Goal: Information Seeking & Learning: Learn about a topic

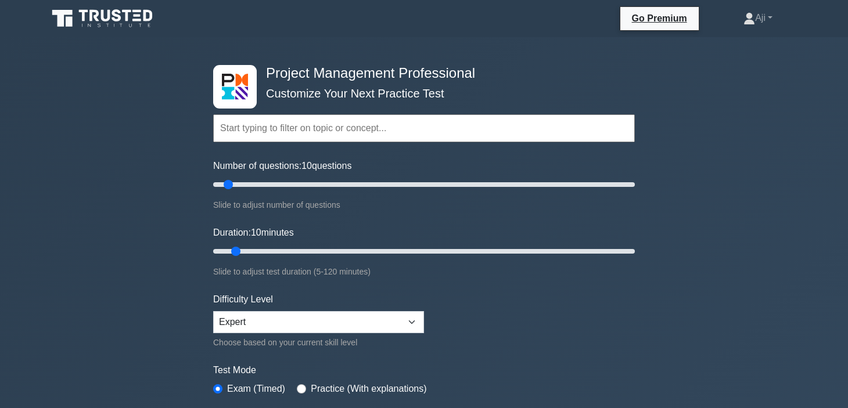
click at [343, 125] on input "text" at bounding box center [424, 128] width 422 height 28
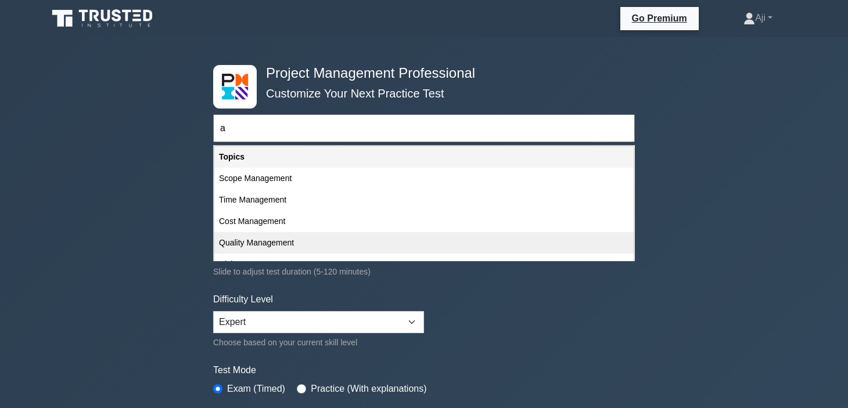
click at [254, 246] on div "Quality Management" at bounding box center [423, 242] width 419 height 21
type input "Quality Management"
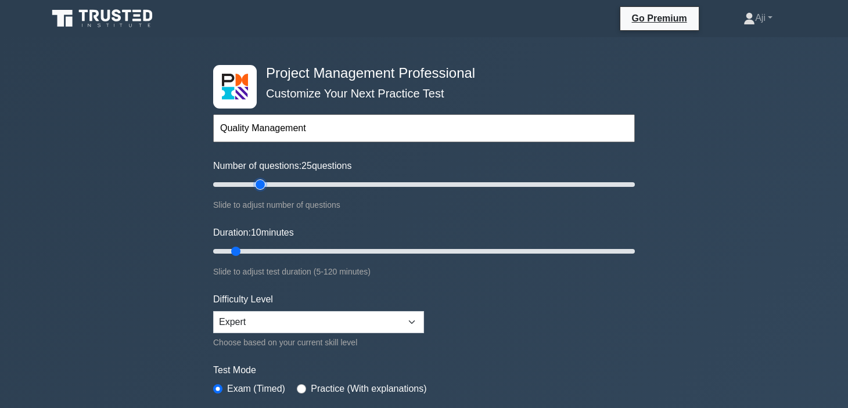
type input "25"
click at [259, 182] on input "Number of questions: 25 questions" at bounding box center [424, 185] width 422 height 14
click at [290, 186] on input "Number of questions: 40 questions" at bounding box center [424, 185] width 422 height 14
click at [275, 186] on input "Number of questions: 40 questions" at bounding box center [424, 185] width 422 height 14
click at [263, 184] on input "Number of questions: 25 questions" at bounding box center [424, 185] width 422 height 14
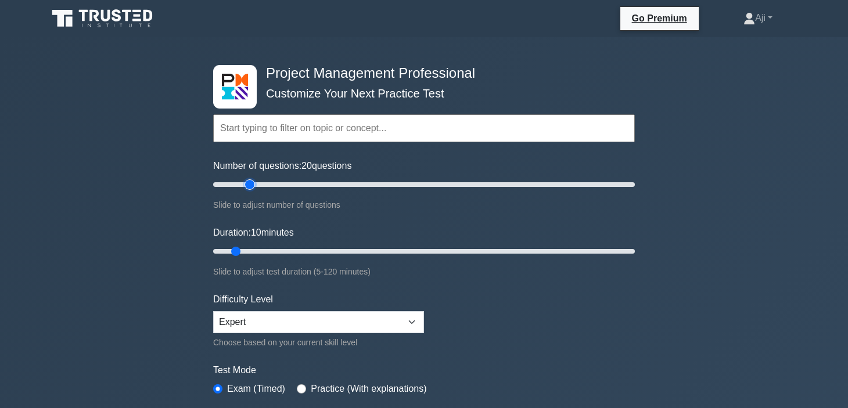
type input "20"
click at [252, 185] on input "Number of questions: 20 questions" at bounding box center [424, 185] width 422 height 14
type input "20"
click at [267, 247] on input "Duration: 20 minutes" at bounding box center [424, 252] width 422 height 14
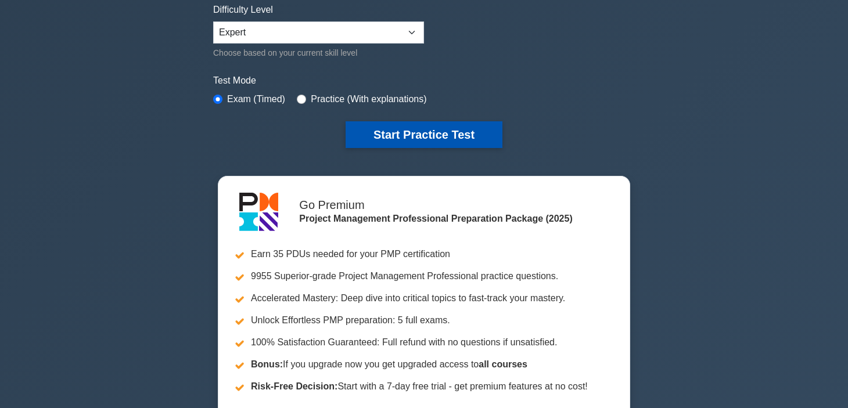
click at [418, 128] on button "Start Practice Test" at bounding box center [424, 134] width 157 height 27
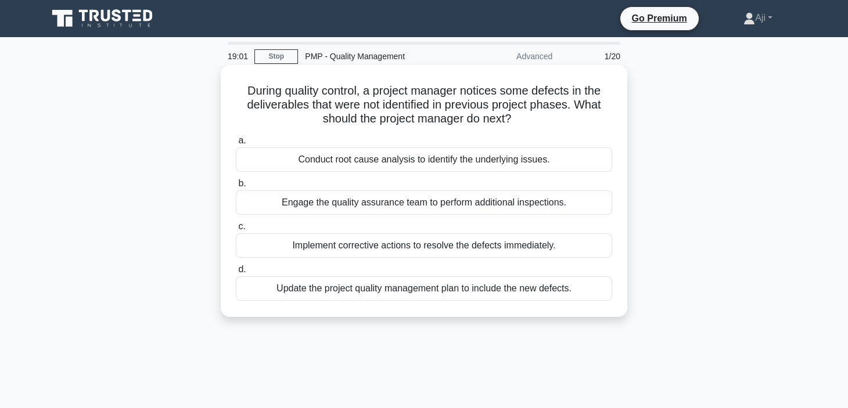
click at [402, 245] on div "Implement corrective actions to resolve the defects immediately." at bounding box center [424, 246] width 376 height 24
click at [236, 231] on input "c. Implement corrective actions to resolve the defects immediately." at bounding box center [236, 227] width 0 height 8
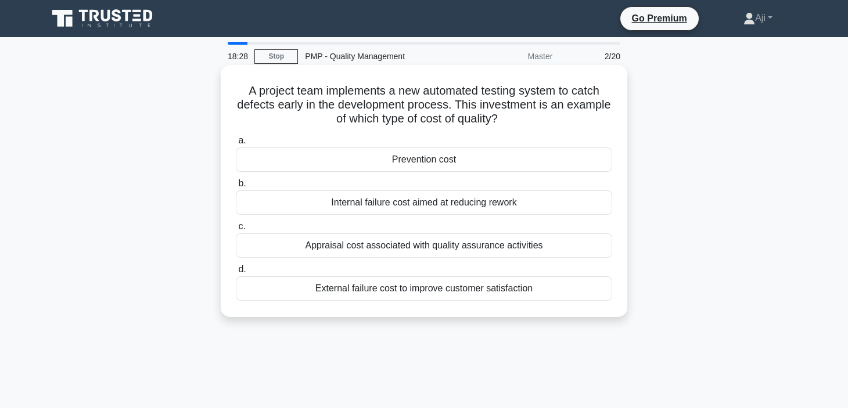
click at [435, 159] on div "Prevention cost" at bounding box center [424, 160] width 376 height 24
click at [236, 145] on input "a. Prevention cost" at bounding box center [236, 141] width 0 height 8
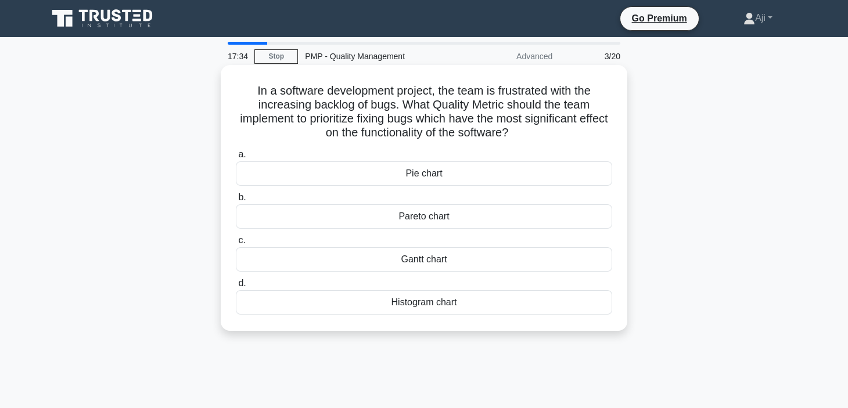
click at [451, 214] on div "Pareto chart" at bounding box center [424, 216] width 376 height 24
click at [236, 202] on input "b. Pareto chart" at bounding box center [236, 198] width 0 height 8
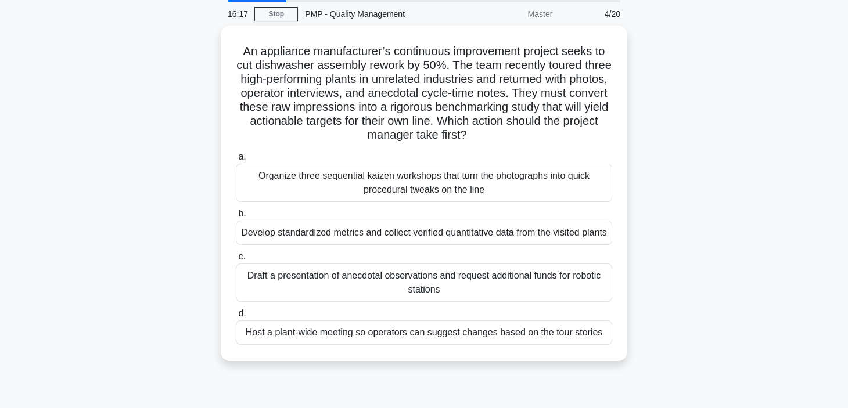
scroll to position [83, 0]
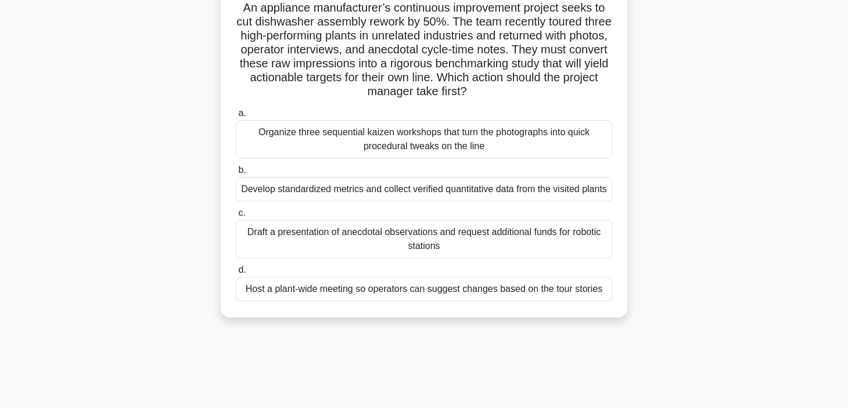
click at [431, 138] on div "Organize three sequential kaizen workshops that turn the photographs into quick…" at bounding box center [424, 139] width 376 height 38
click at [236, 117] on input "a. Organize three sequential kaizen workshops that turn the photographs into qu…" at bounding box center [236, 114] width 0 height 8
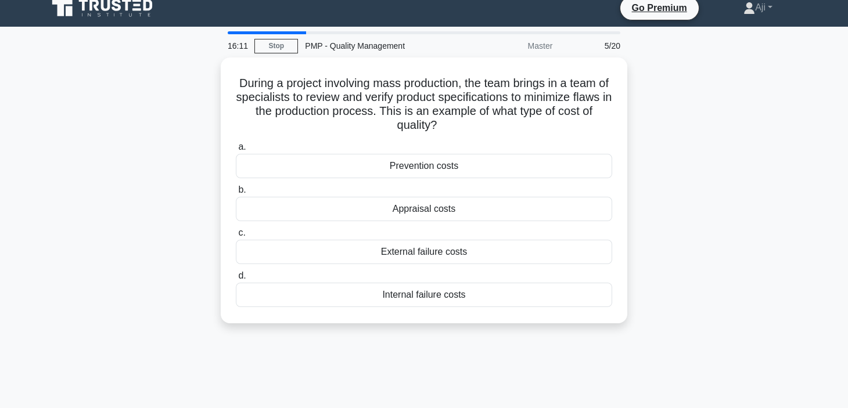
scroll to position [0, 0]
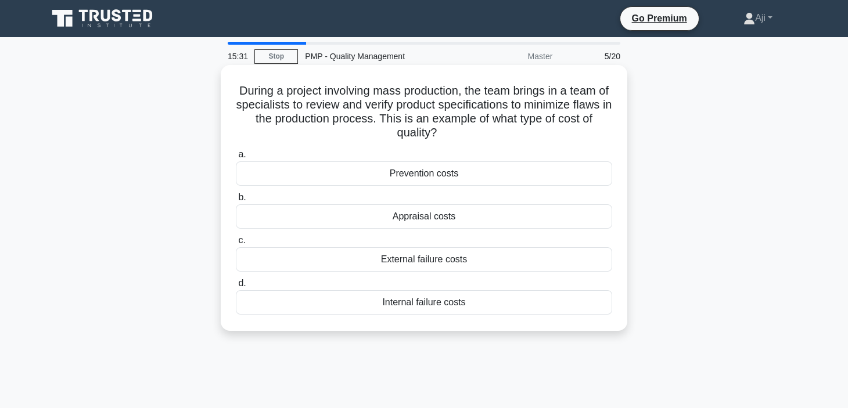
click at [437, 169] on div "Prevention costs" at bounding box center [424, 173] width 376 height 24
click at [236, 159] on input "a. Prevention costs" at bounding box center [236, 155] width 0 height 8
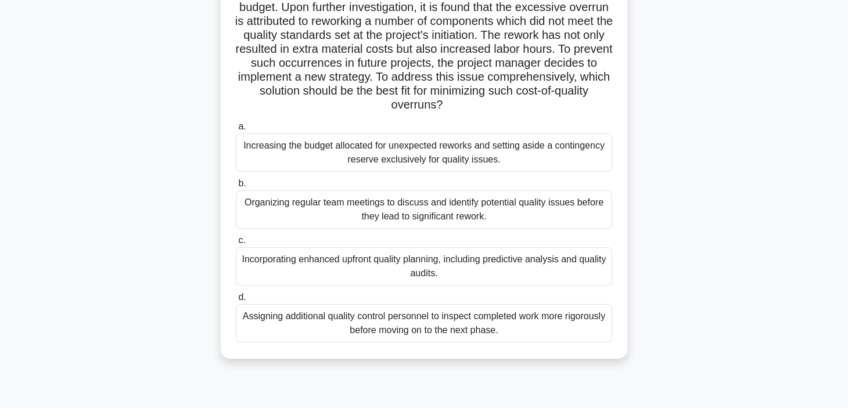
scroll to position [124, 0]
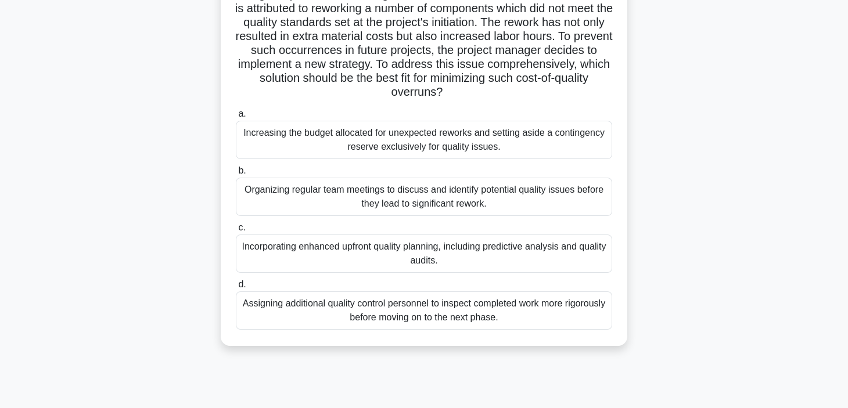
click at [433, 200] on div "Organizing regular team meetings to discuss and identify potential quality issu…" at bounding box center [424, 197] width 376 height 38
click at [236, 175] on input "b. Organizing regular team meetings to discuss and identify potential quality i…" at bounding box center [236, 171] width 0 height 8
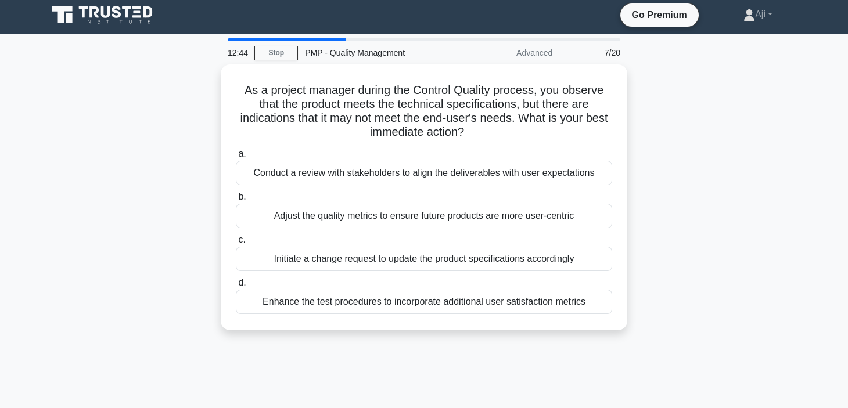
scroll to position [0, 0]
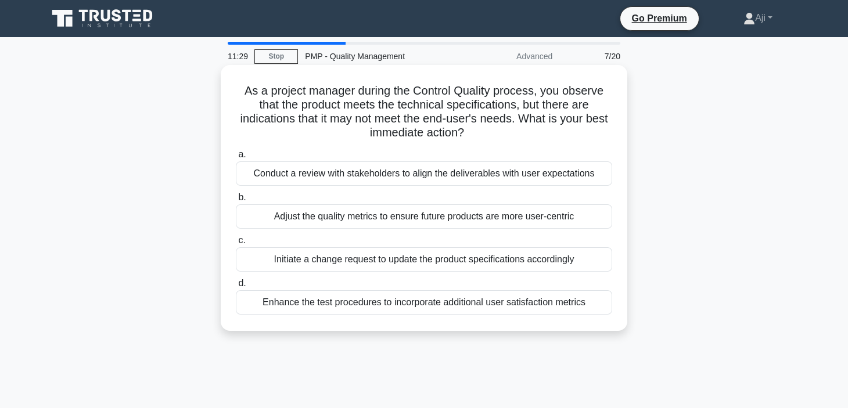
click at [487, 174] on div "Conduct a review with stakeholders to align the deliverables with user expectat…" at bounding box center [424, 173] width 376 height 24
click at [236, 159] on input "a. Conduct a review with stakeholders to align the deliverables with user expec…" at bounding box center [236, 155] width 0 height 8
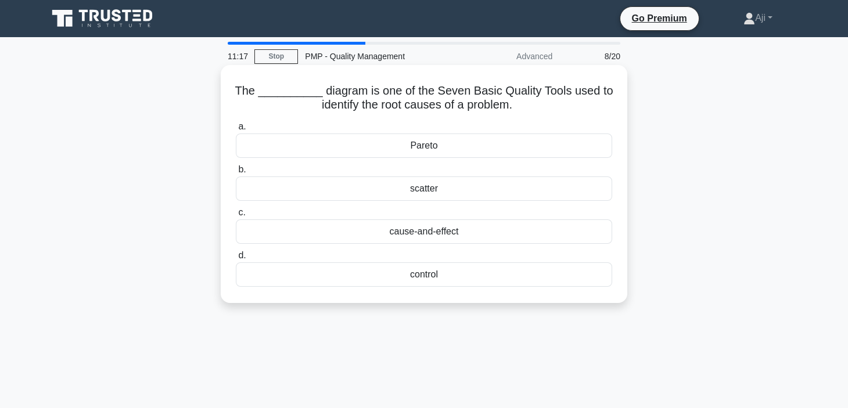
click at [421, 234] on div "cause-and-effect" at bounding box center [424, 232] width 376 height 24
click at [236, 217] on input "c. cause-and-effect" at bounding box center [236, 213] width 0 height 8
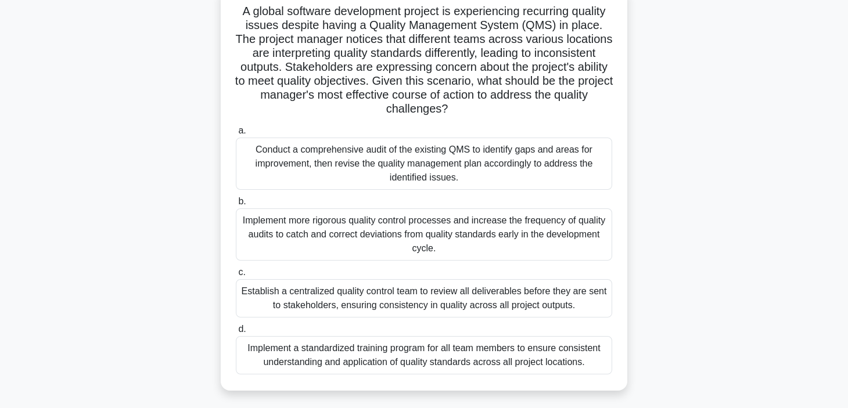
scroll to position [94, 0]
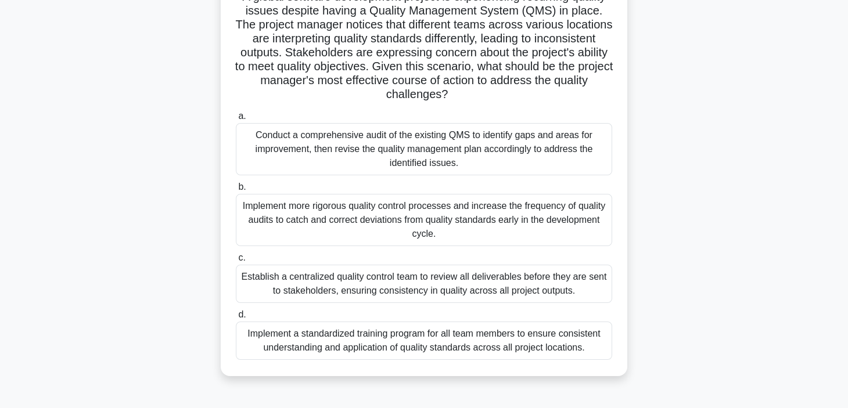
click at [407, 339] on div "Implement a standardized training program for all team members to ensure consis…" at bounding box center [424, 341] width 376 height 38
click at [236, 319] on input "d. Implement a standardized training program for all team members to ensure con…" at bounding box center [236, 315] width 0 height 8
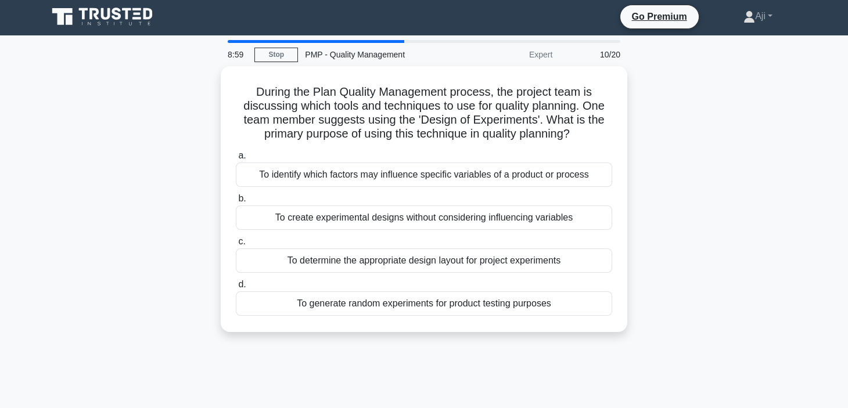
scroll to position [0, 0]
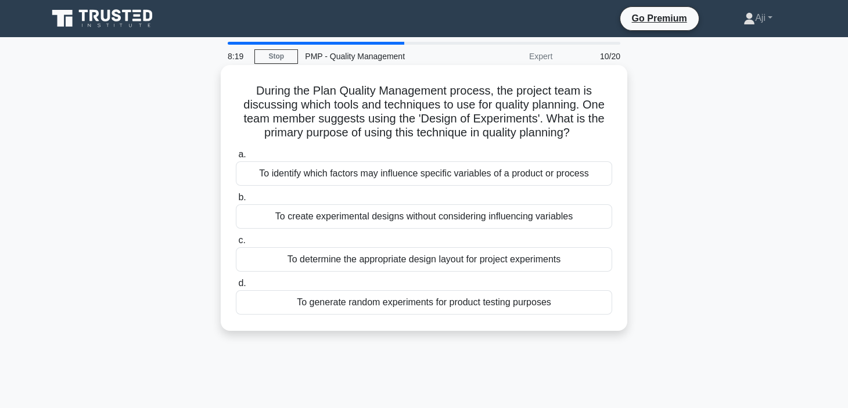
click at [471, 171] on div "To identify which factors may influence specific variables of a product or proc…" at bounding box center [424, 173] width 376 height 24
click at [236, 159] on input "a. To identify which factors may influence specific variables of a product or p…" at bounding box center [236, 155] width 0 height 8
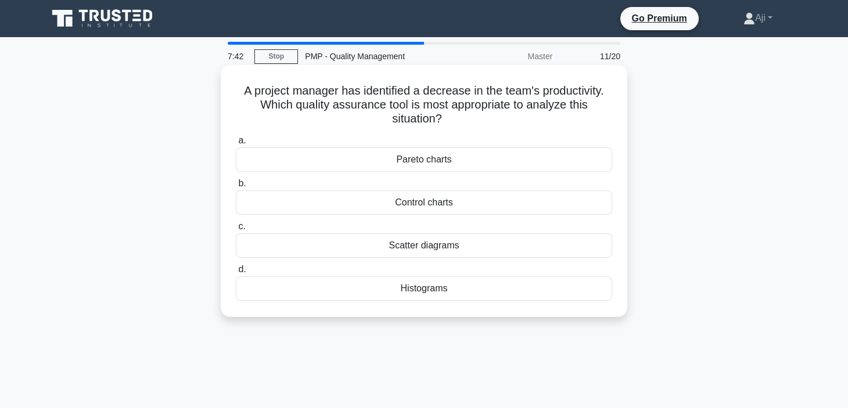
click at [429, 206] on div "Control charts" at bounding box center [424, 203] width 376 height 24
click at [236, 188] on input "b. Control charts" at bounding box center [236, 184] width 0 height 8
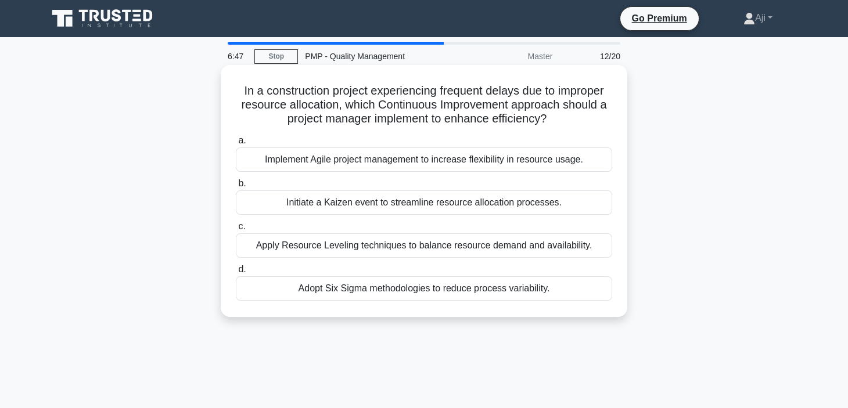
click at [428, 207] on div "Initiate a Kaizen event to streamline resource allocation processes." at bounding box center [424, 203] width 376 height 24
click at [236, 188] on input "b. Initiate a Kaizen event to streamline resource allocation processes." at bounding box center [236, 184] width 0 height 8
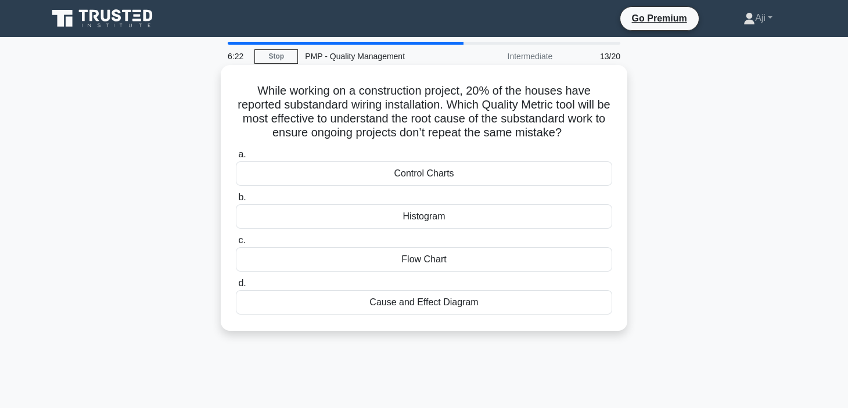
click at [436, 306] on div "Cause and Effect Diagram" at bounding box center [424, 302] width 376 height 24
click at [236, 288] on input "d. Cause and Effect Diagram" at bounding box center [236, 284] width 0 height 8
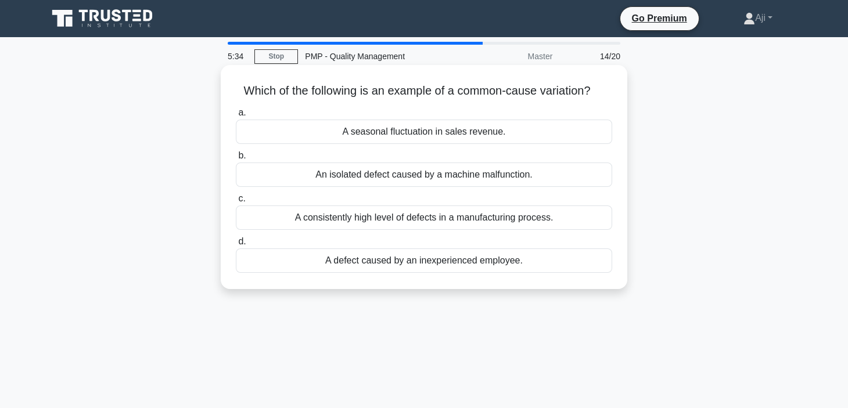
click at [446, 131] on div "A seasonal fluctuation in sales revenue." at bounding box center [424, 132] width 376 height 24
click at [236, 117] on input "a. A seasonal fluctuation in sales revenue." at bounding box center [236, 113] width 0 height 8
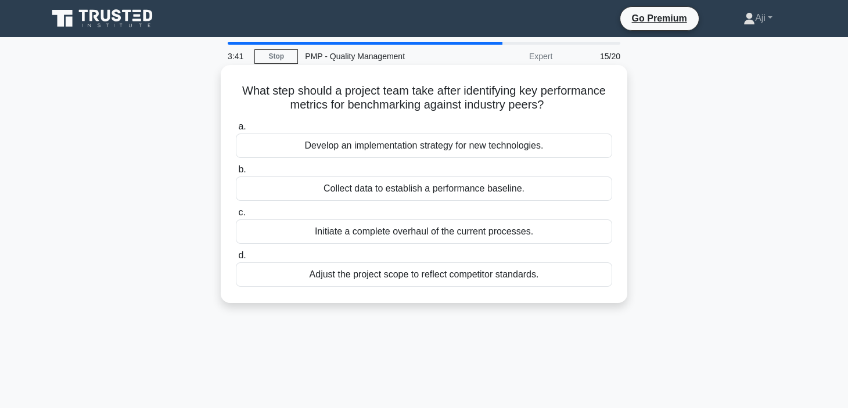
click at [413, 275] on div "Adjust the project scope to reflect competitor standards." at bounding box center [424, 275] width 376 height 24
click at [236, 260] on input "d. Adjust the project scope to reflect competitor standards." at bounding box center [236, 256] width 0 height 8
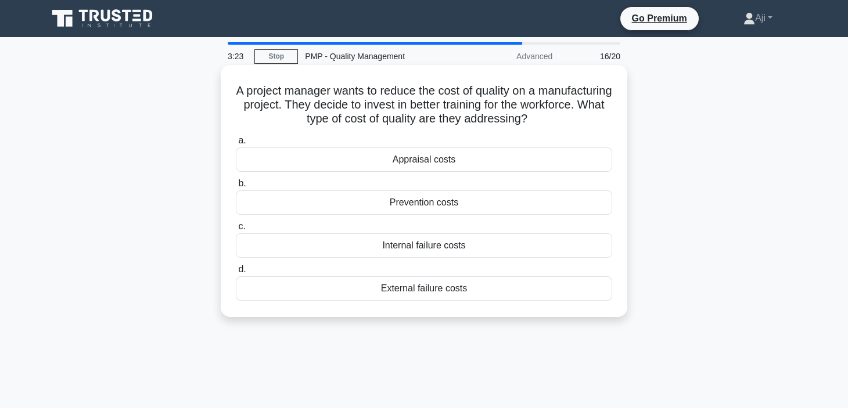
click at [411, 204] on div "Prevention costs" at bounding box center [424, 203] width 376 height 24
click at [236, 188] on input "b. Prevention costs" at bounding box center [236, 184] width 0 height 8
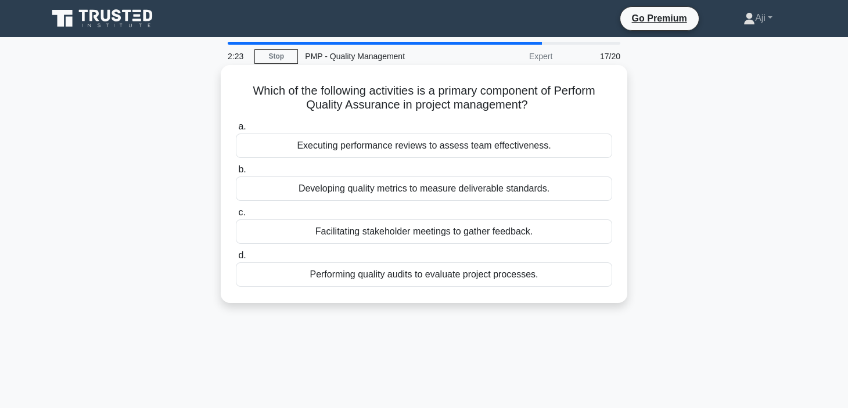
click at [435, 188] on div "Developing quality metrics to measure deliverable standards." at bounding box center [424, 189] width 376 height 24
click at [236, 174] on input "b. Developing quality metrics to measure deliverable standards." at bounding box center [236, 170] width 0 height 8
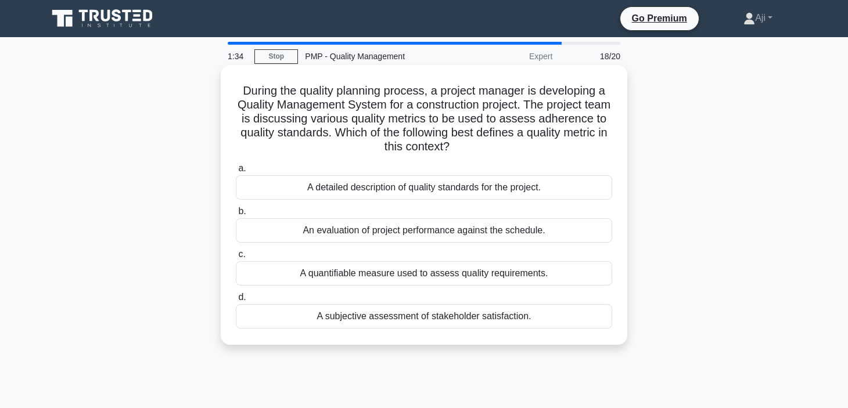
click at [389, 197] on div "A detailed description of quality standards for the project." at bounding box center [424, 187] width 376 height 24
click at [236, 173] on input "a. A detailed description of quality standards for the project." at bounding box center [236, 169] width 0 height 8
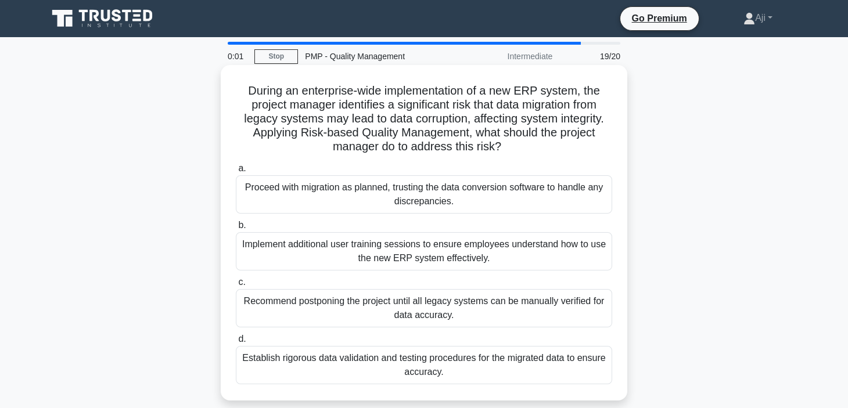
click at [458, 365] on div "Establish rigorous data validation and testing procedures for the migrated data…" at bounding box center [424, 365] width 376 height 38
click at [236, 343] on input "d. Establish rigorous data validation and testing procedures for the migrated d…" at bounding box center [236, 340] width 0 height 8
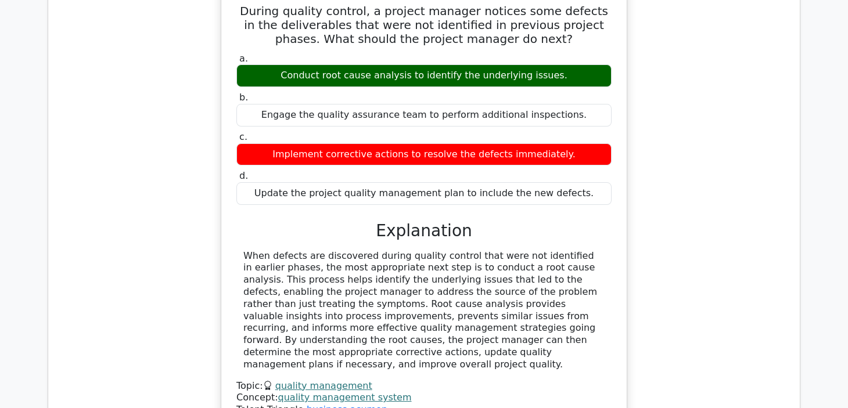
scroll to position [1288, 0]
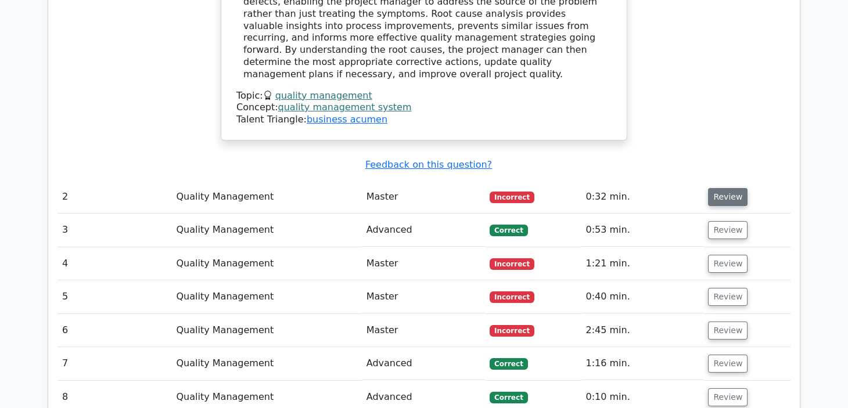
click at [726, 188] on button "Review" at bounding box center [728, 197] width 40 height 18
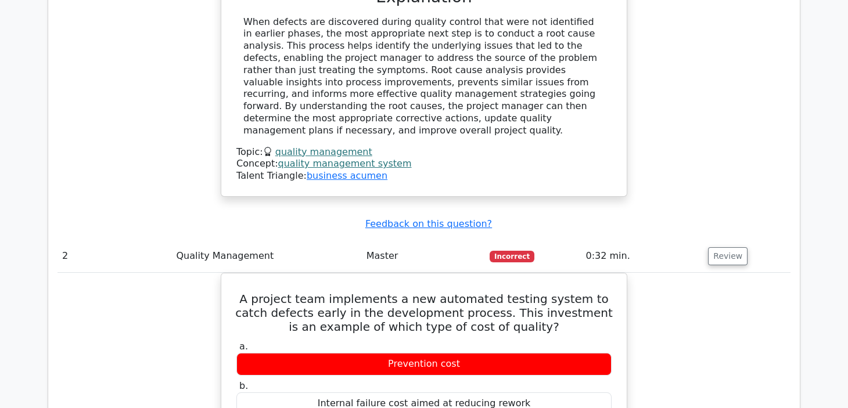
scroll to position [1194, 0]
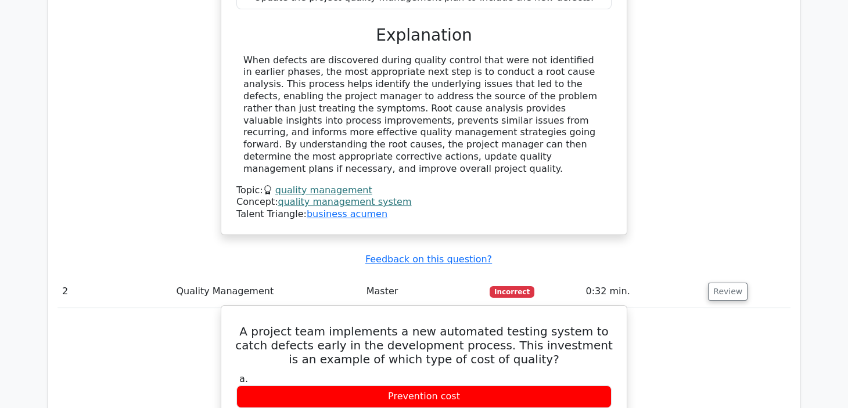
drag, startPoint x: 541, startPoint y: 184, endPoint x: 243, endPoint y: 258, distance: 307.7
copy div "A project team implements a new automated testing system to catch defects early…"
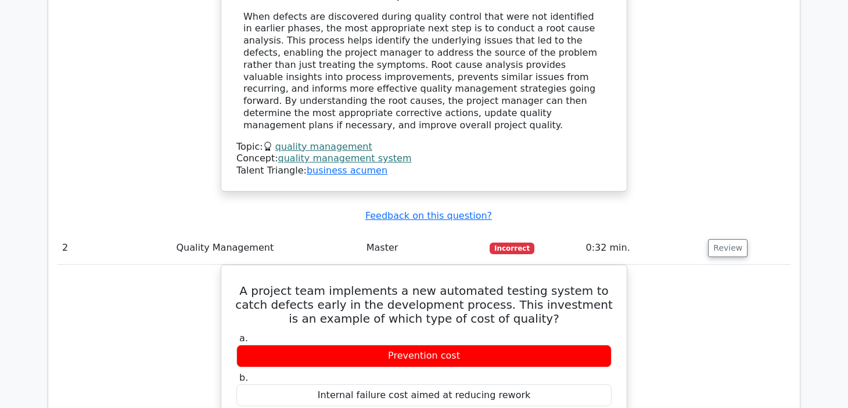
scroll to position [1274, 0]
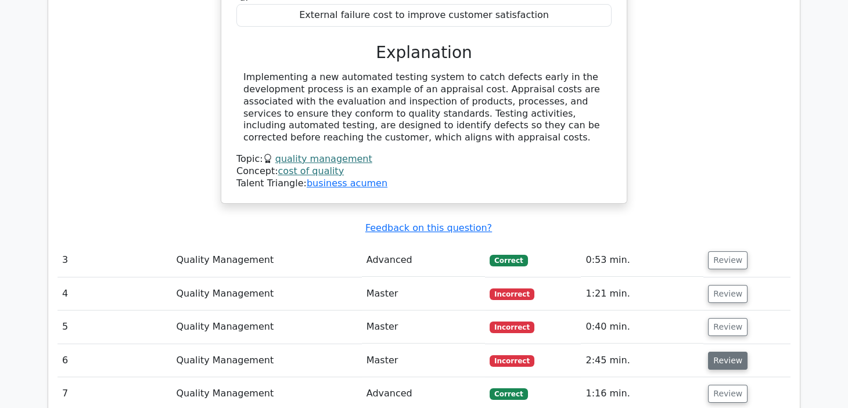
scroll to position [1711, 0]
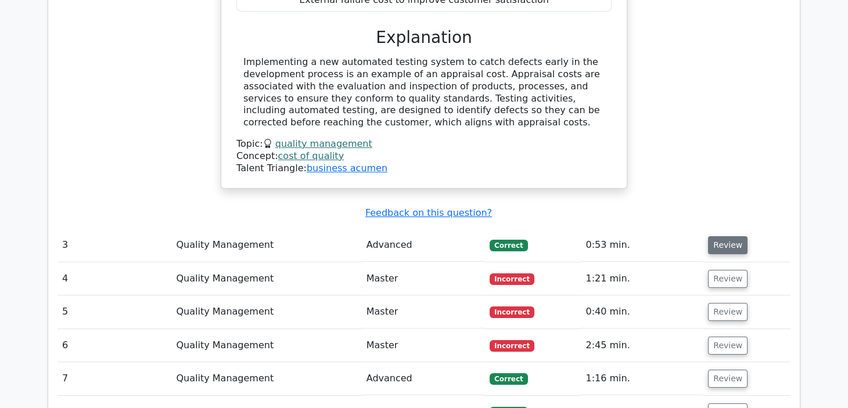
click at [731, 236] on button "Review" at bounding box center [728, 245] width 40 height 18
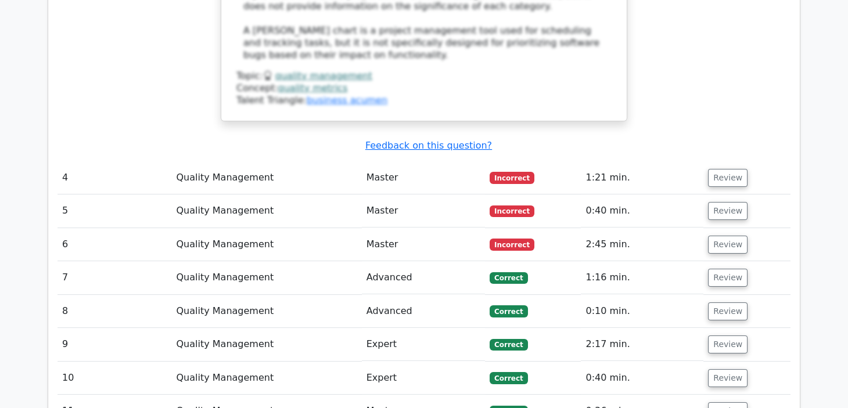
scroll to position [2453, 0]
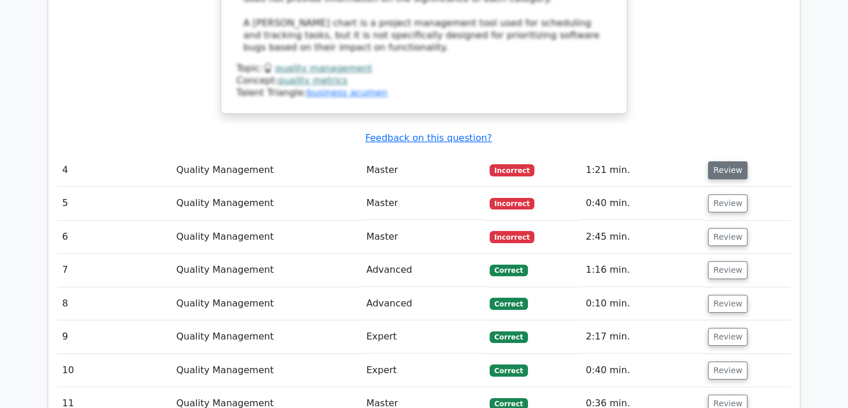
click at [727, 161] on button "Review" at bounding box center [728, 170] width 40 height 18
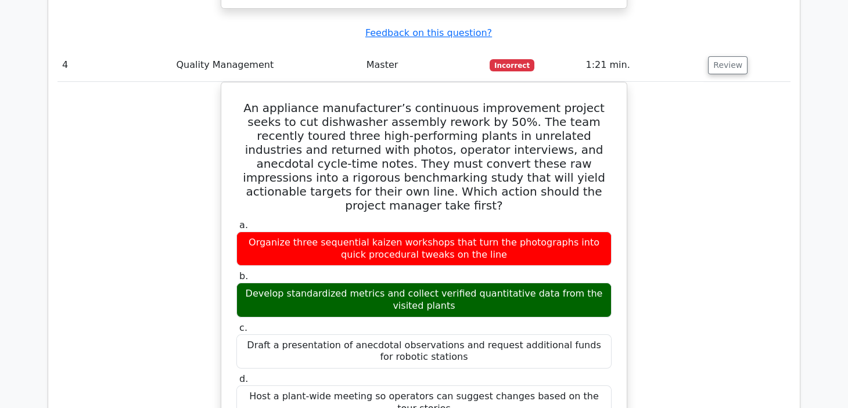
scroll to position [2551, 0]
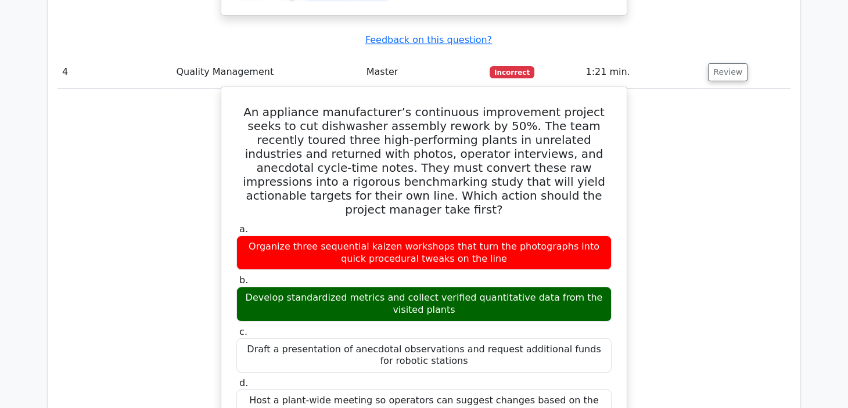
drag, startPoint x: 240, startPoint y: 20, endPoint x: 606, endPoint y: 298, distance: 460.2
click at [606, 298] on div "An appliance manufacturer’s continuous improvement project seeks to cut dishwas…" at bounding box center [424, 374] width 396 height 566
copy div "Lo ipsumdolo sitametconse’a elitseddoe temporincid utlabor etdol ma ali enimadm…"
click at [492, 378] on label "d. Host a plant-wide meeting so operators can suggest changes based on the tour…" at bounding box center [423, 401] width 375 height 46
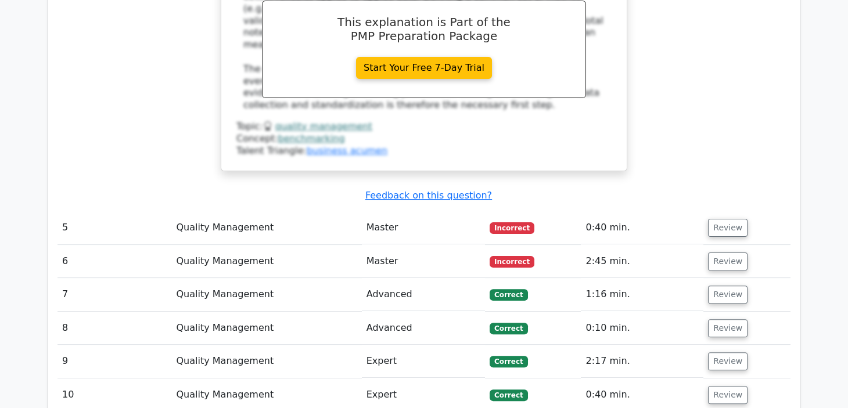
scroll to position [3092, 0]
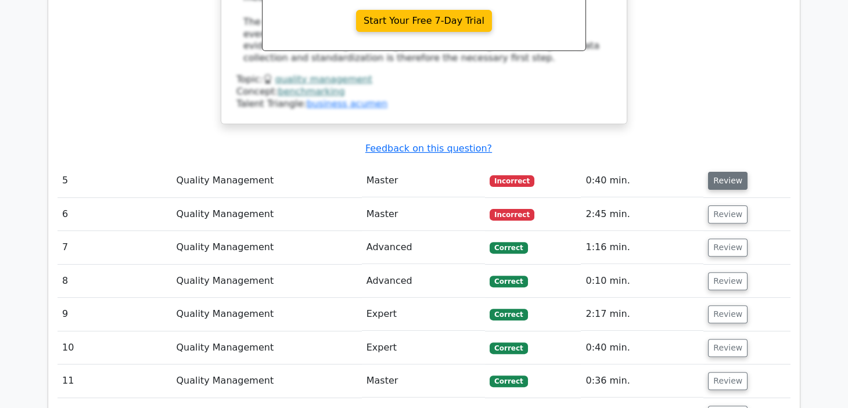
click at [713, 172] on button "Review" at bounding box center [728, 181] width 40 height 18
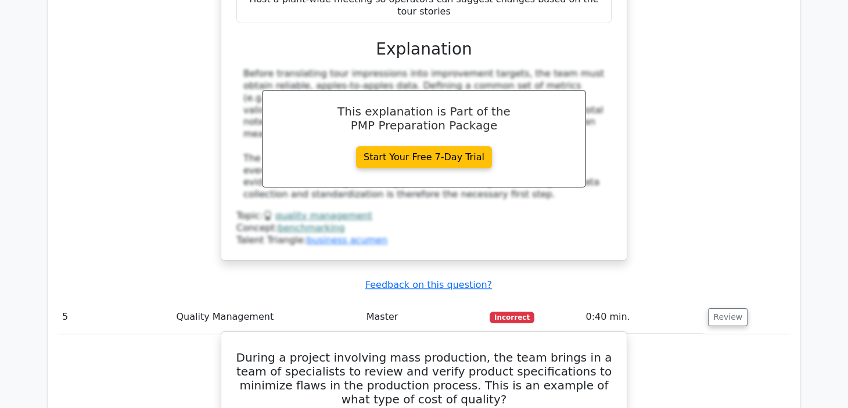
scroll to position [3245, 0]
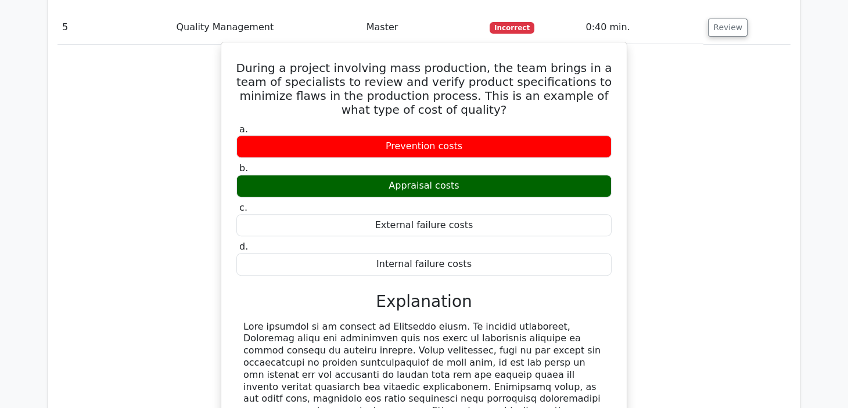
drag, startPoint x: 432, startPoint y: 207, endPoint x: 503, endPoint y: 347, distance: 156.4
click at [503, 347] on div at bounding box center [423, 411] width 361 height 181
copy div "In quality management, Appraisal costs are associated with the costs of activit…"
